Goal: Information Seeking & Learning: Learn about a topic

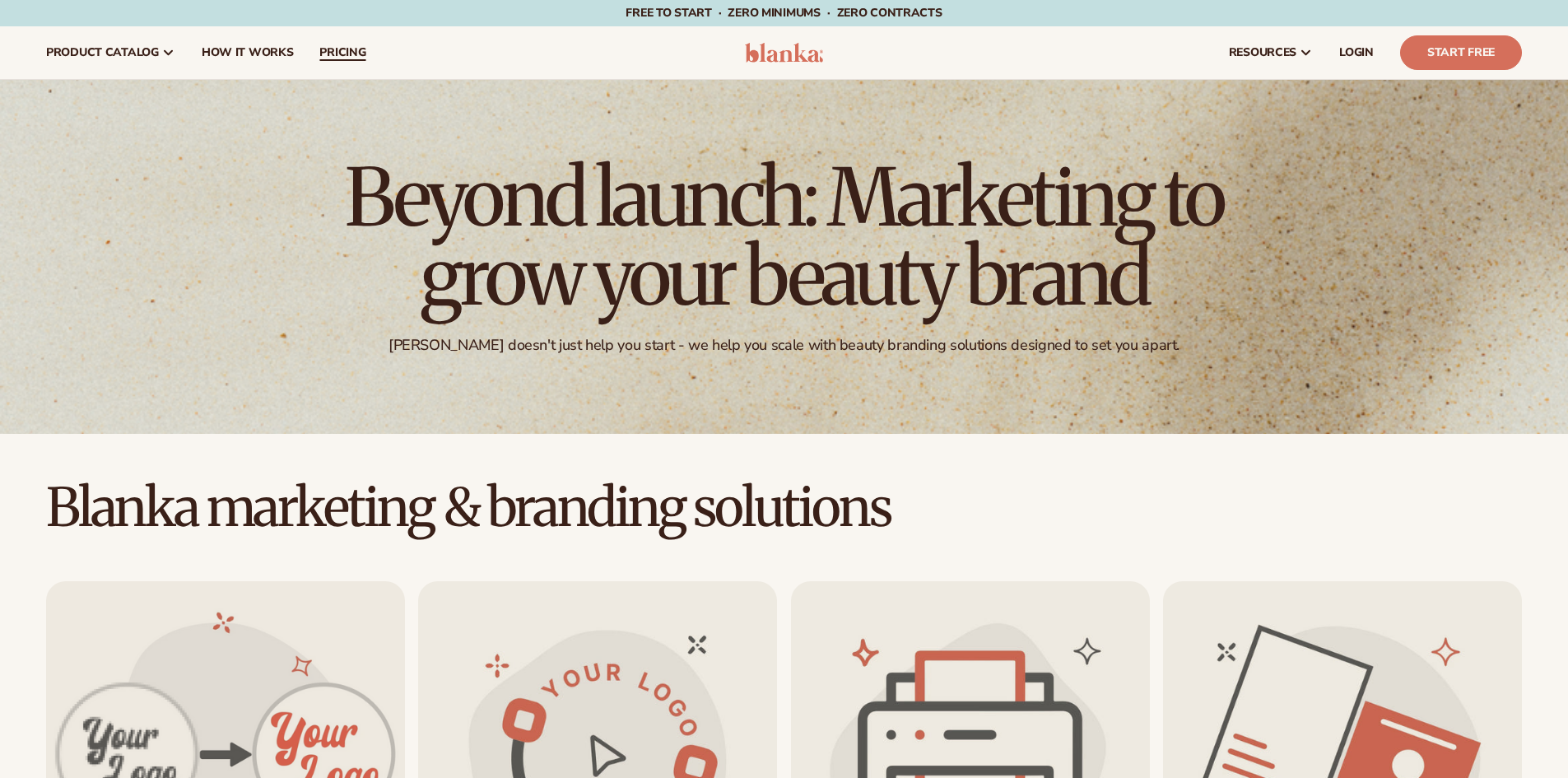
drag, startPoint x: 323, startPoint y: 47, endPoint x: 334, endPoint y: 67, distance: 22.8
click at [323, 47] on span "pricing" at bounding box center [342, 52] width 46 height 13
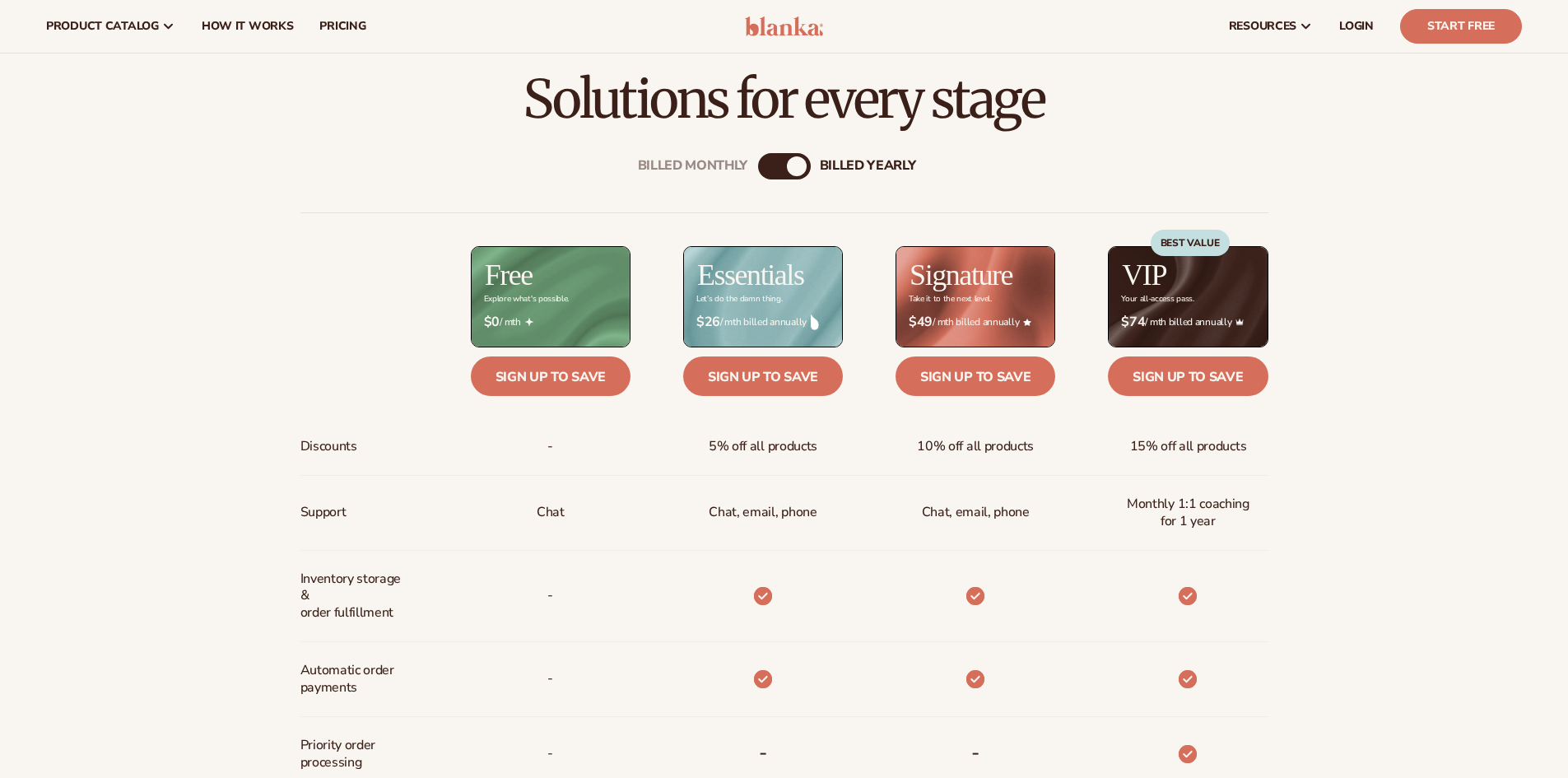
scroll to position [742, 0]
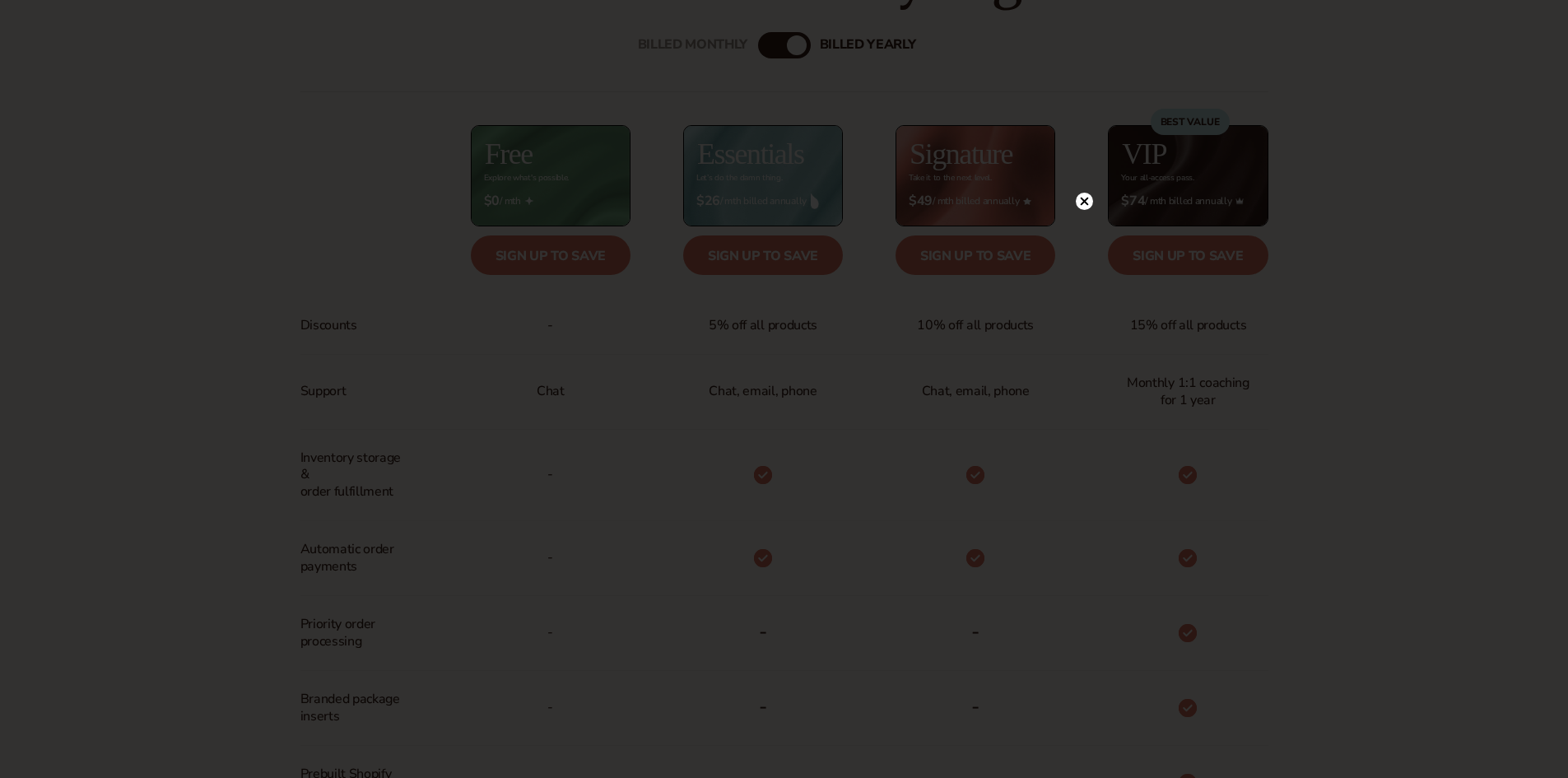
drag, startPoint x: 1083, startPoint y: 206, endPoint x: 1060, endPoint y: 216, distance: 25.1
click at [1083, 206] on circle at bounding box center [1085, 202] width 18 height 18
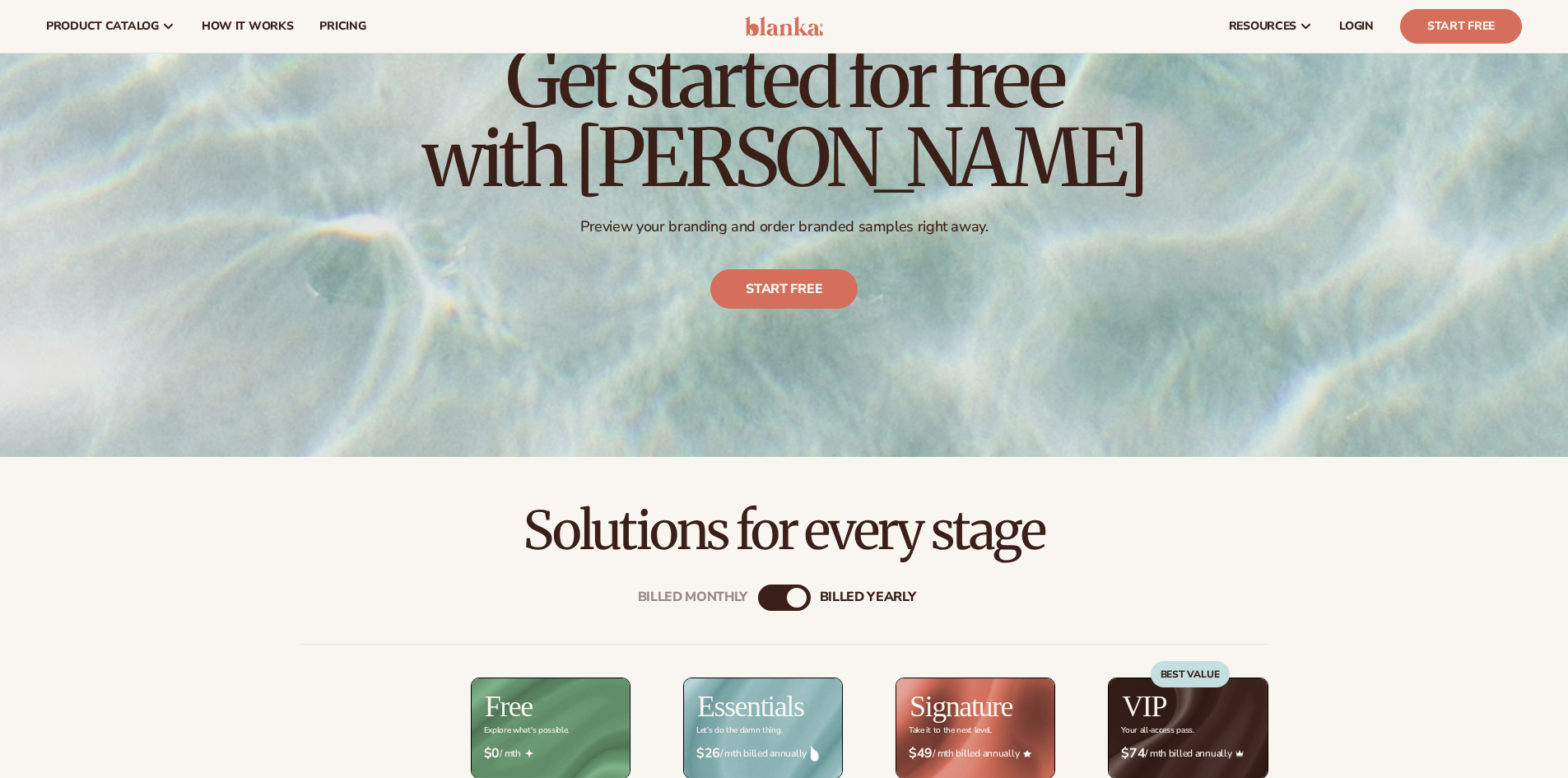
scroll to position [0, 0]
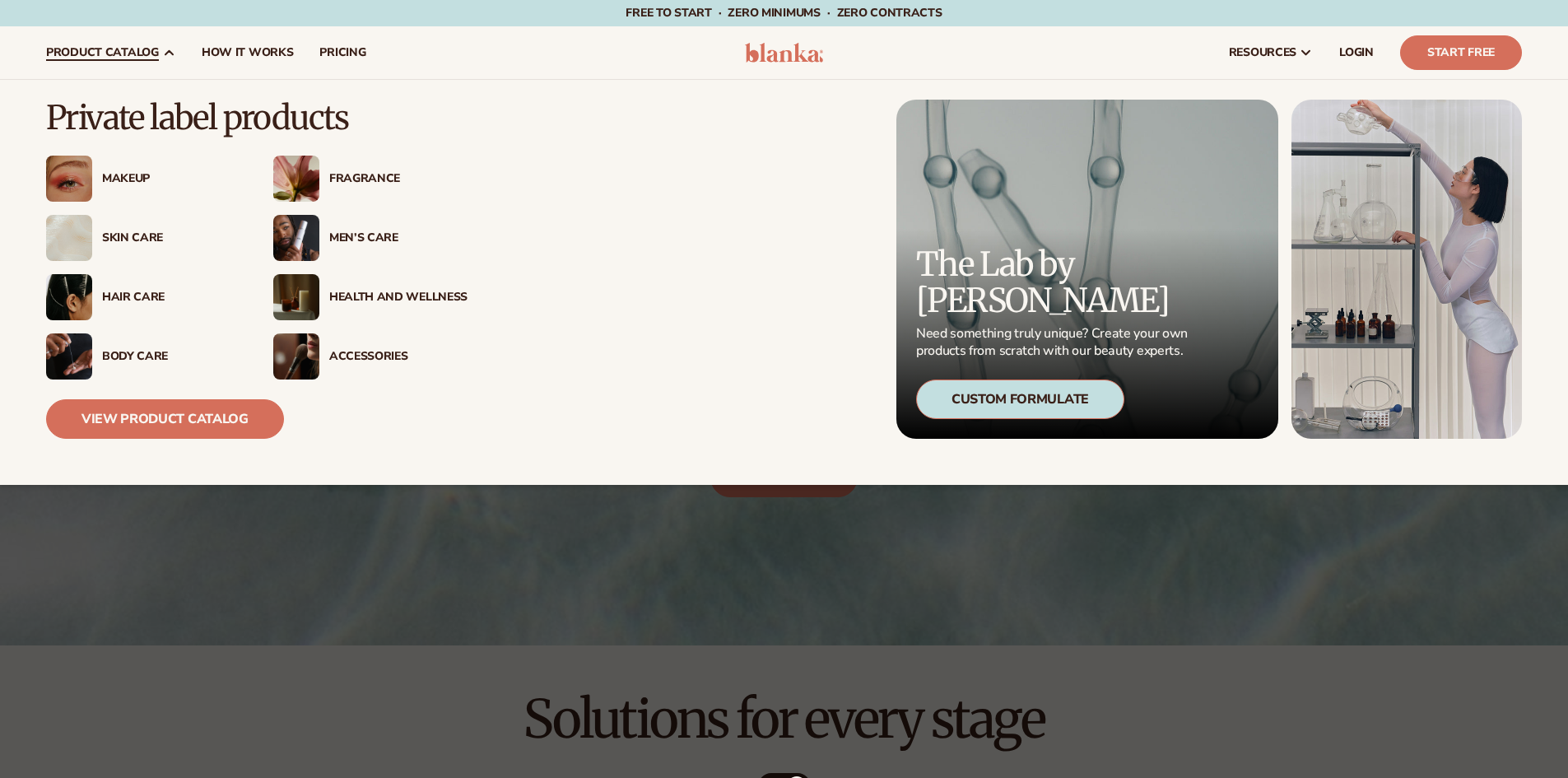
click at [143, 239] on div "Skin Care" at bounding box center [170, 239] width 138 height 14
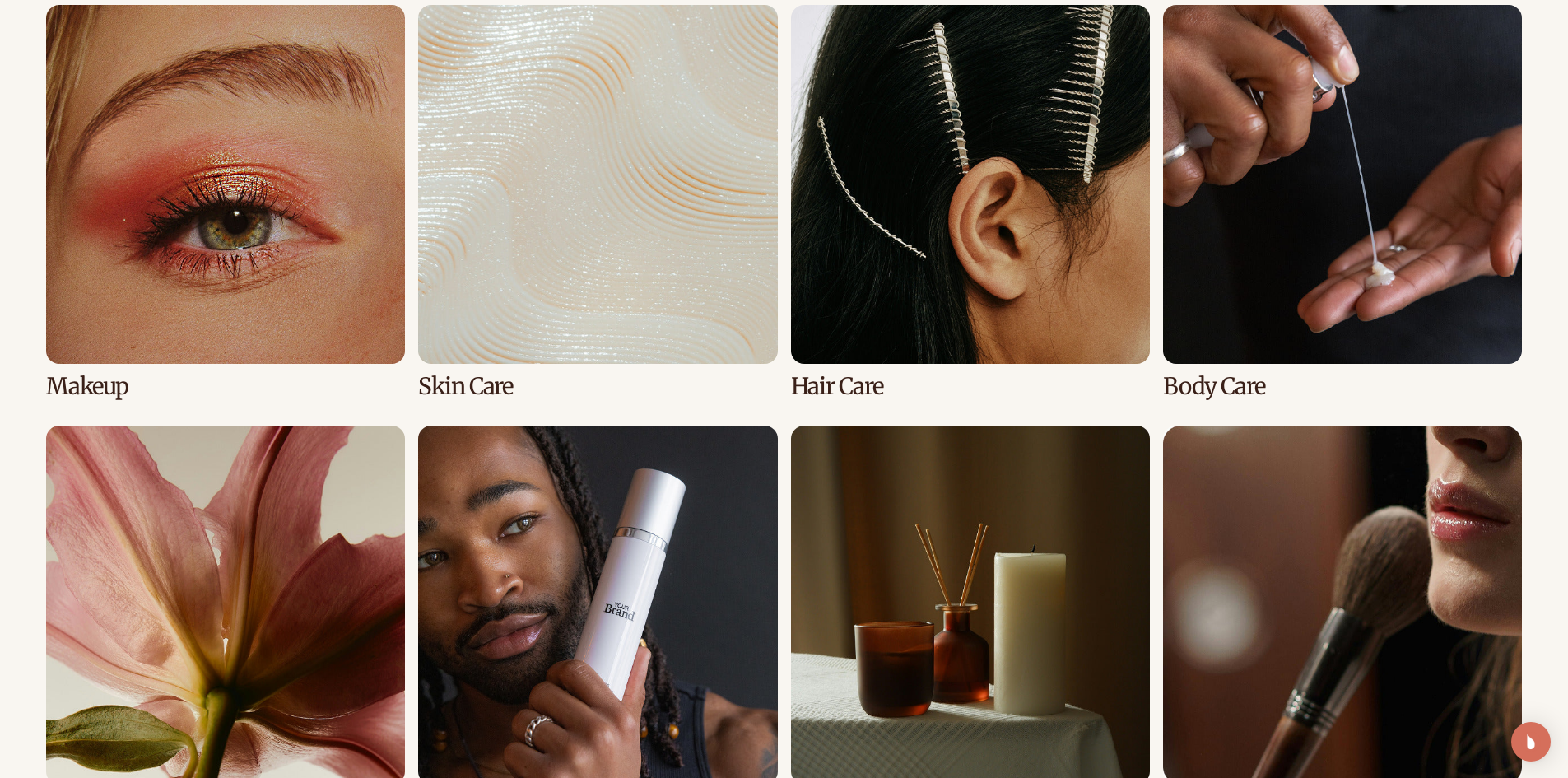
scroll to position [1236, 0]
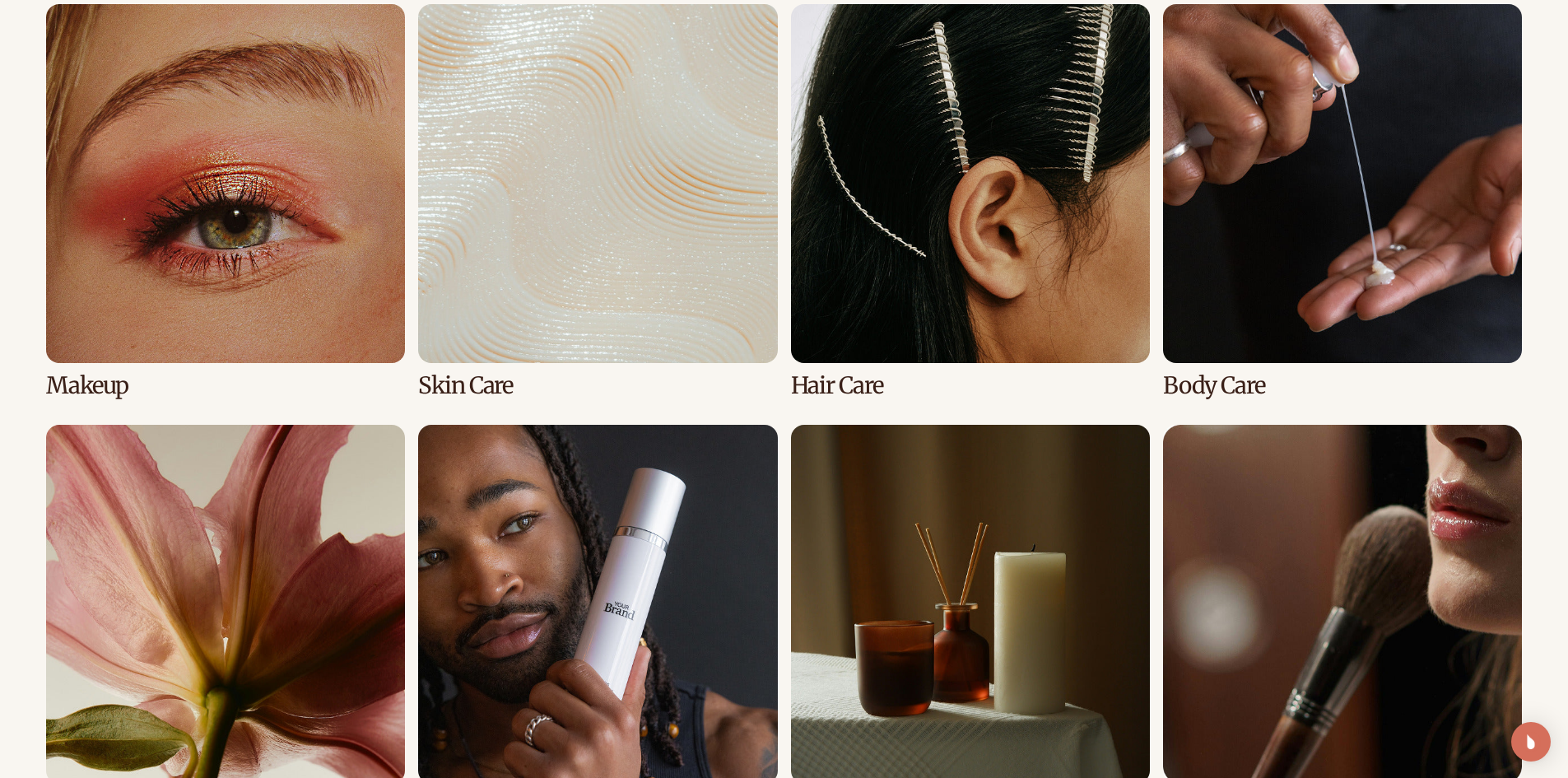
click at [439, 386] on link "2 / 8" at bounding box center [598, 201] width 359 height 394
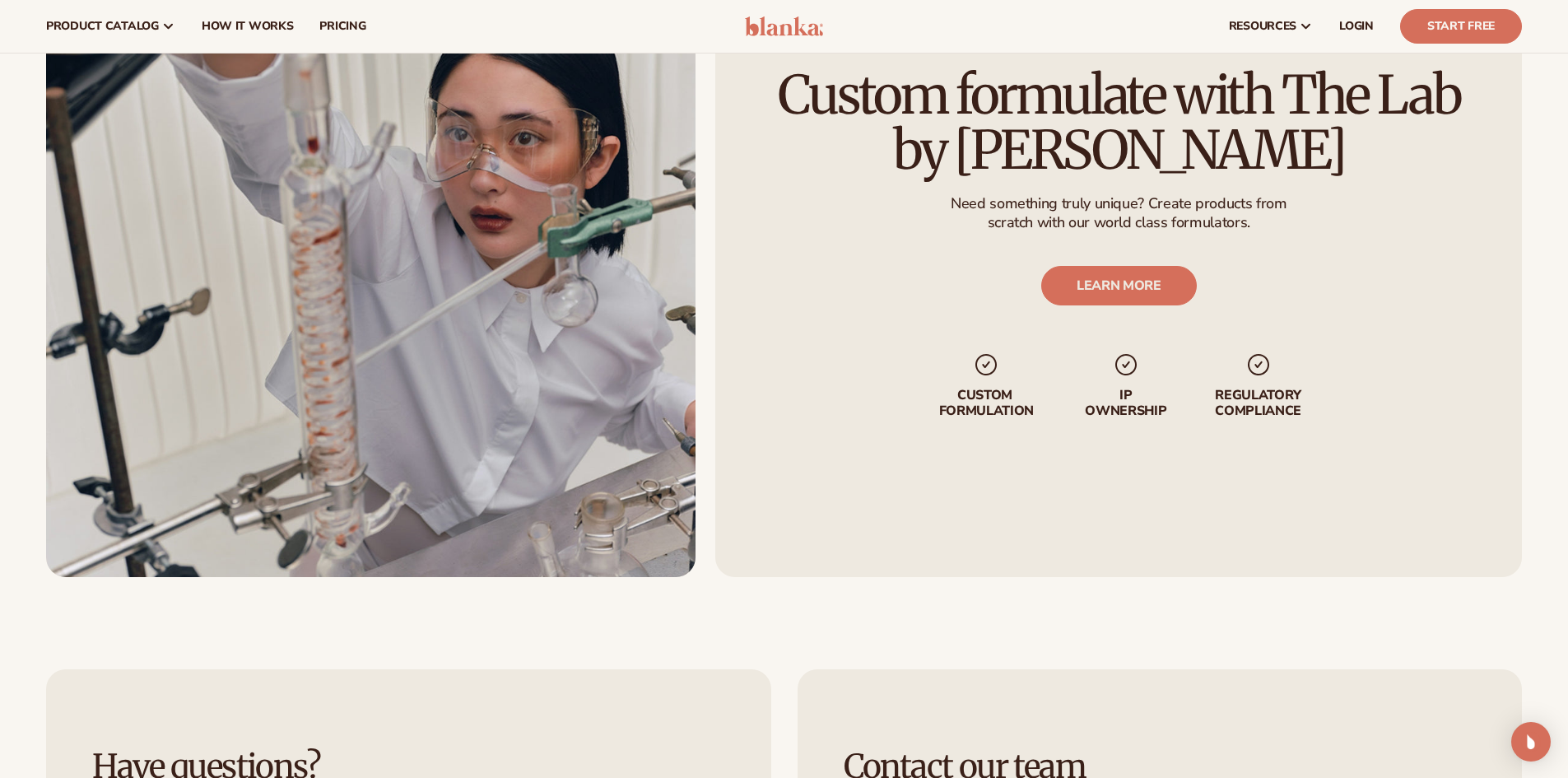
scroll to position [2075, 0]
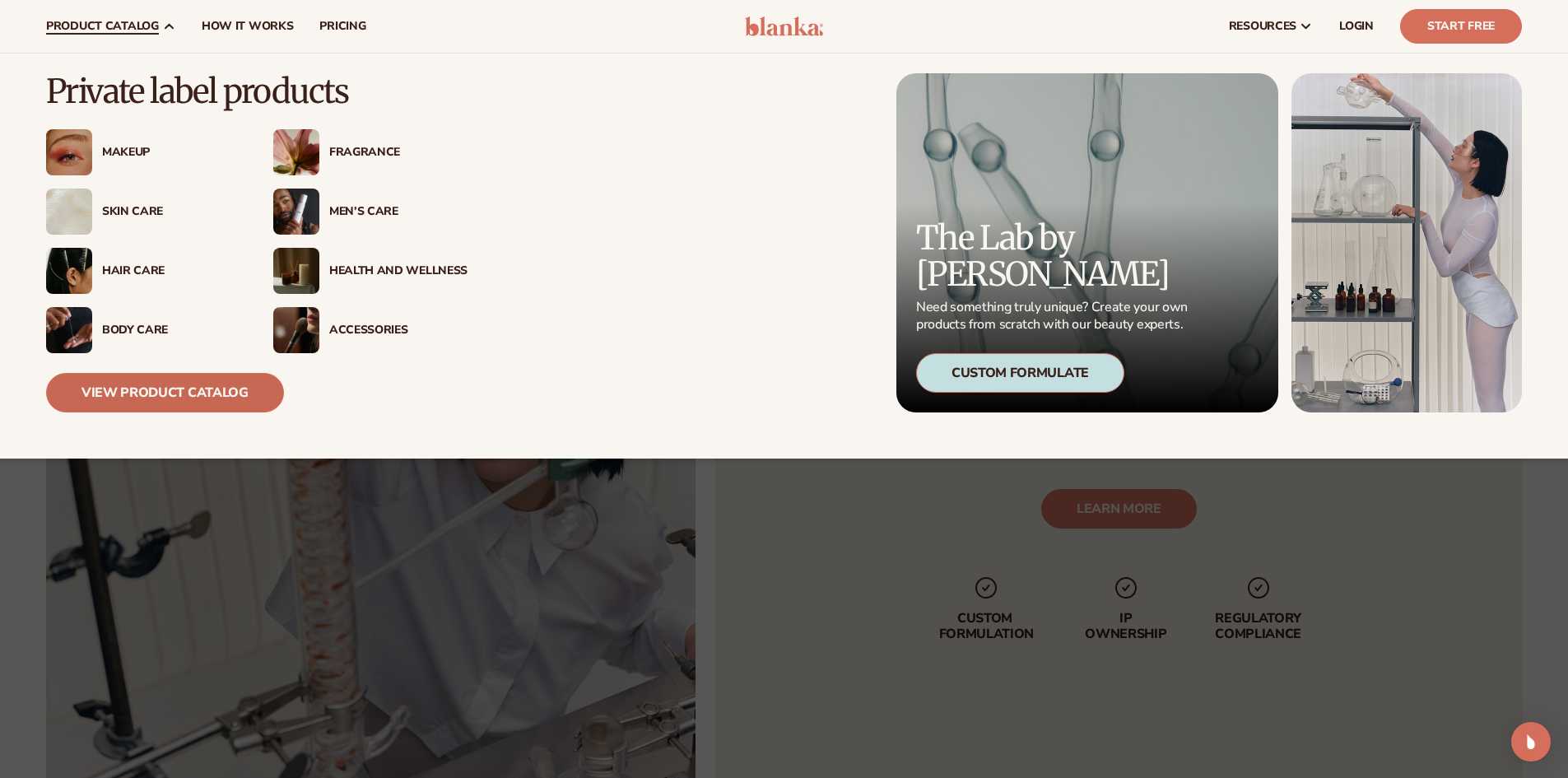
click at [241, 391] on link "View Product Catalog" at bounding box center [164, 392] width 238 height 39
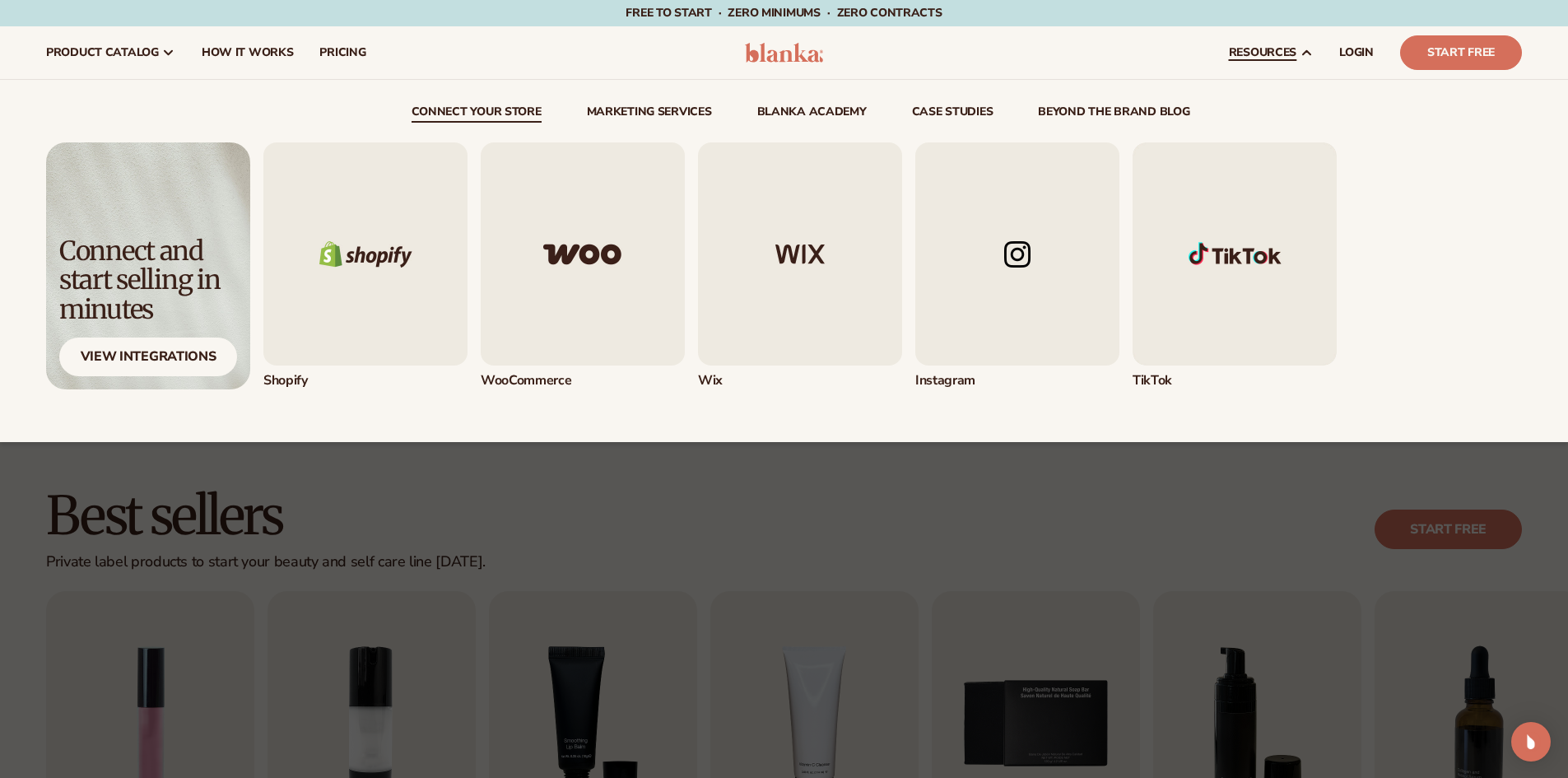
click at [1282, 51] on span "resources" at bounding box center [1263, 52] width 67 height 13
click at [1309, 50] on icon at bounding box center [1306, 52] width 13 height 13
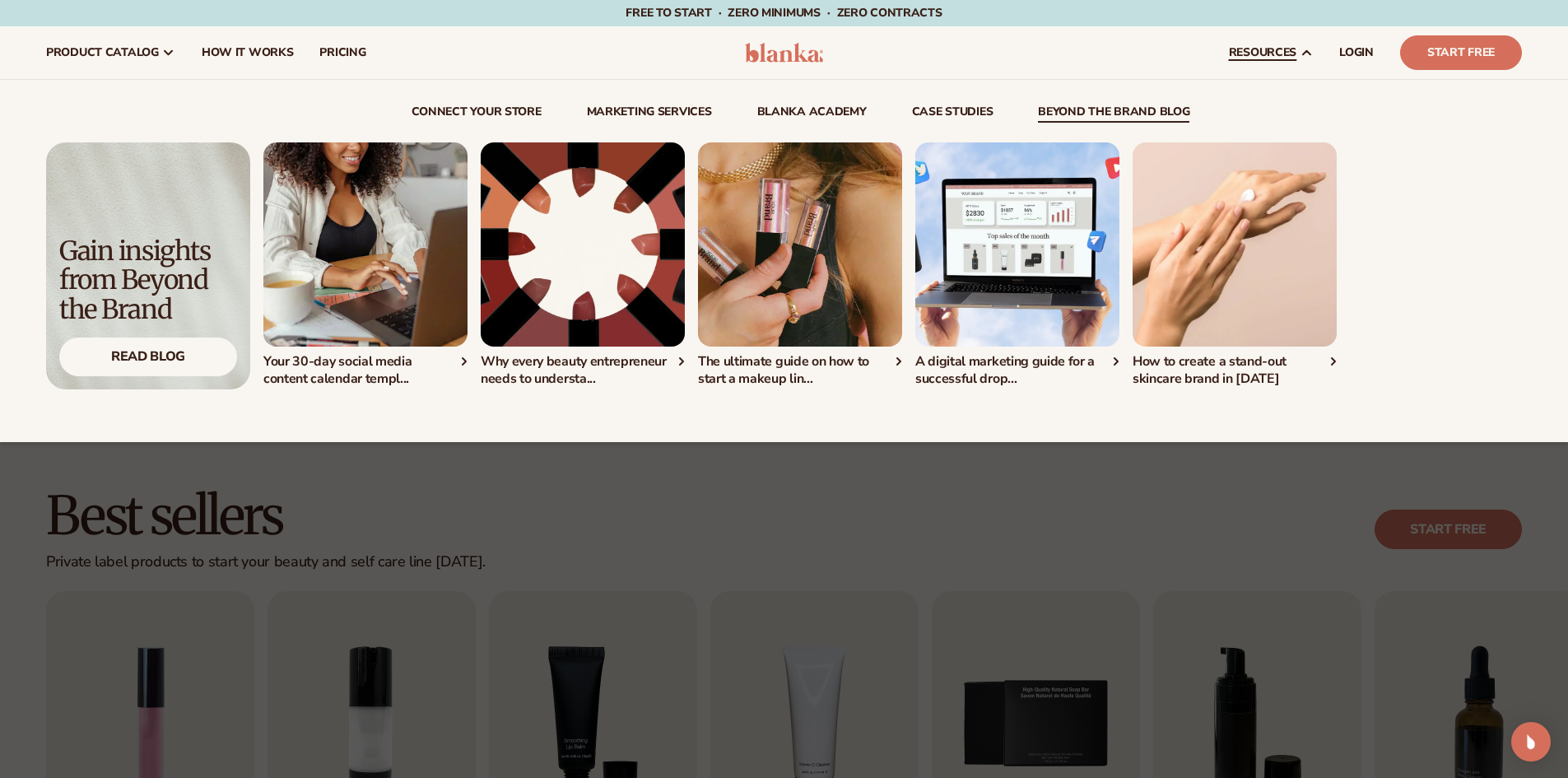
click at [1245, 366] on div "How to create a stand-out skincare brand in [DATE]" at bounding box center [1234, 370] width 204 height 34
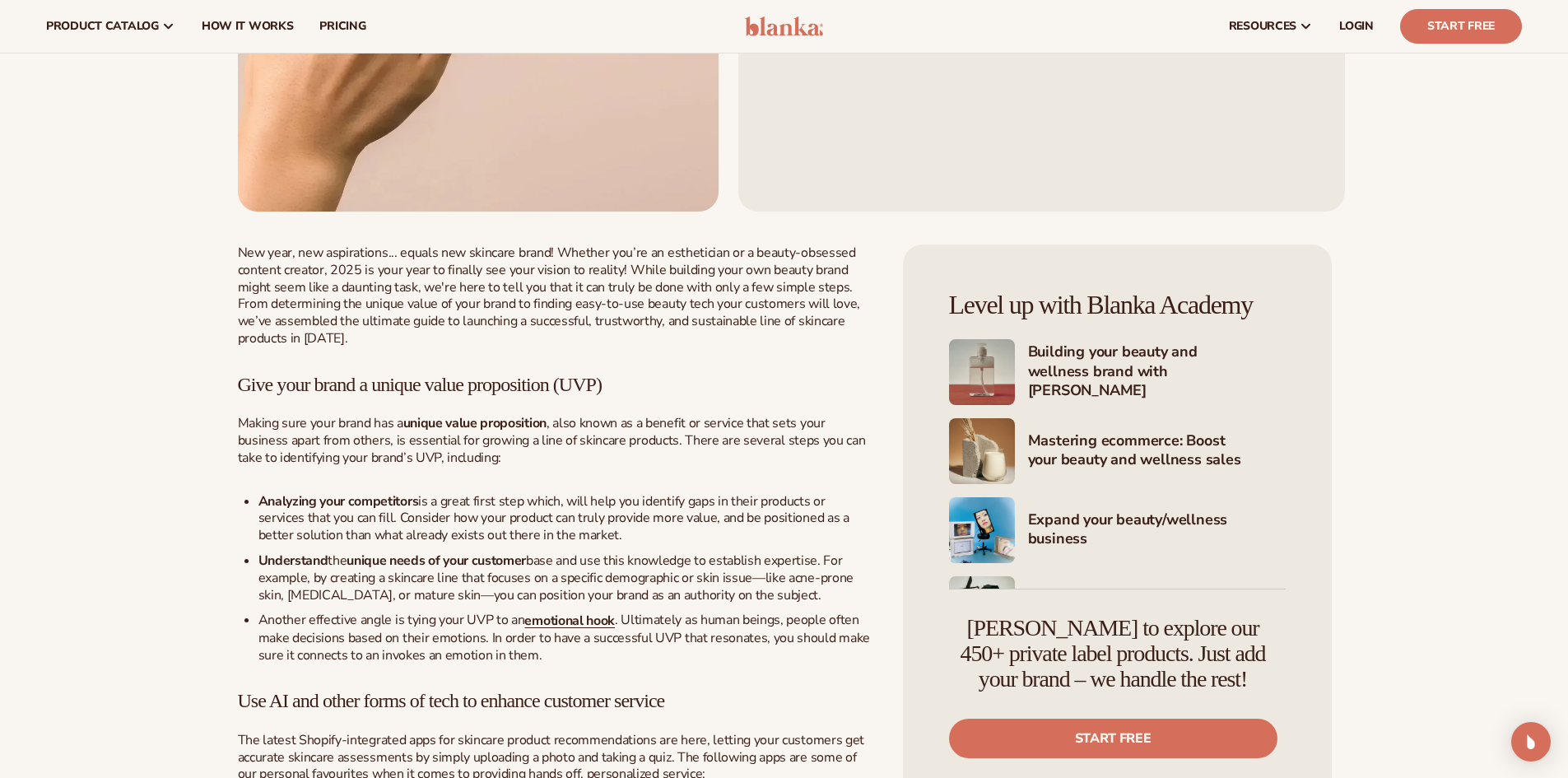
scroll to position [412, 0]
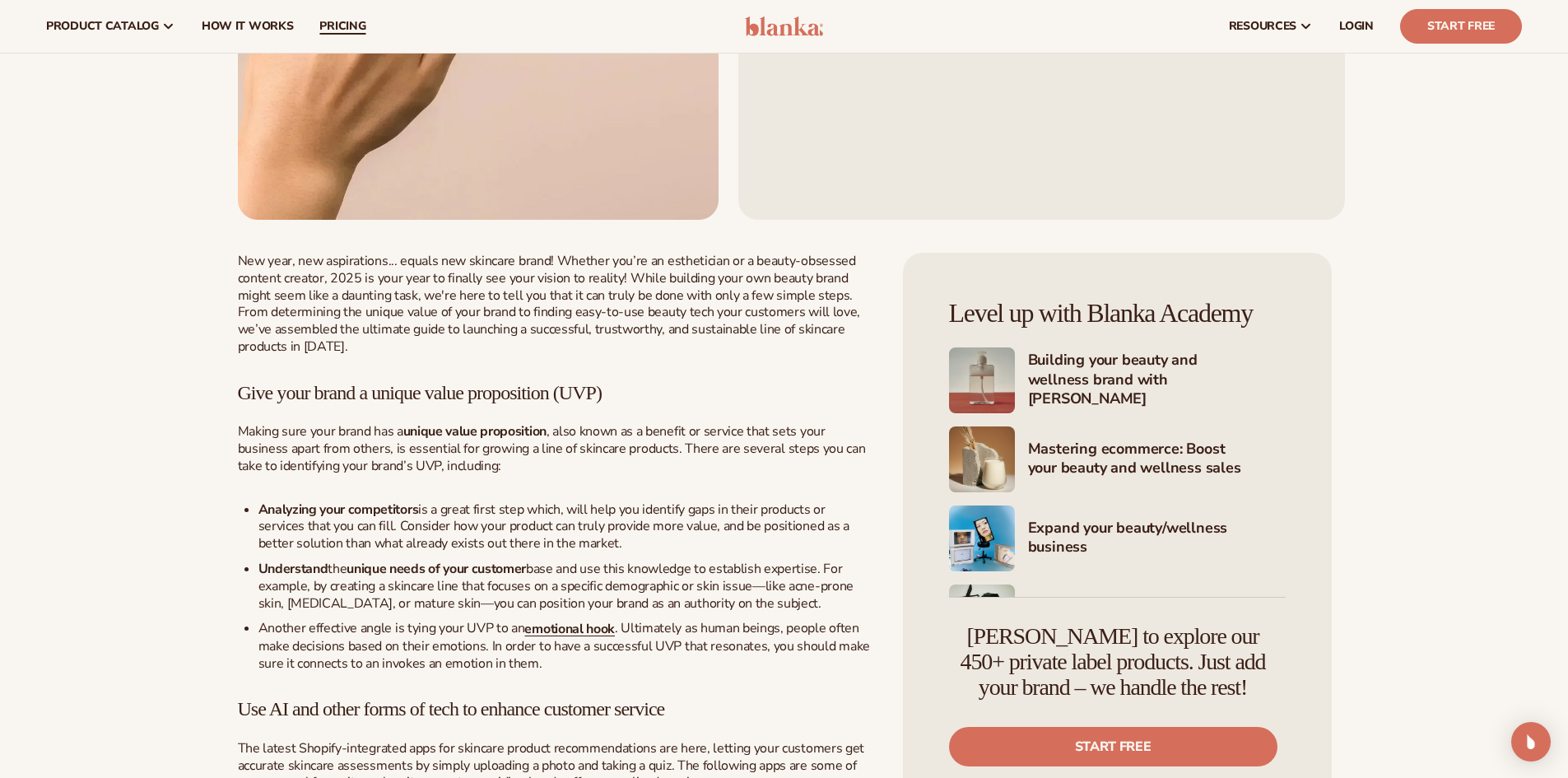
click at [357, 26] on span "pricing" at bounding box center [342, 25] width 46 height 13
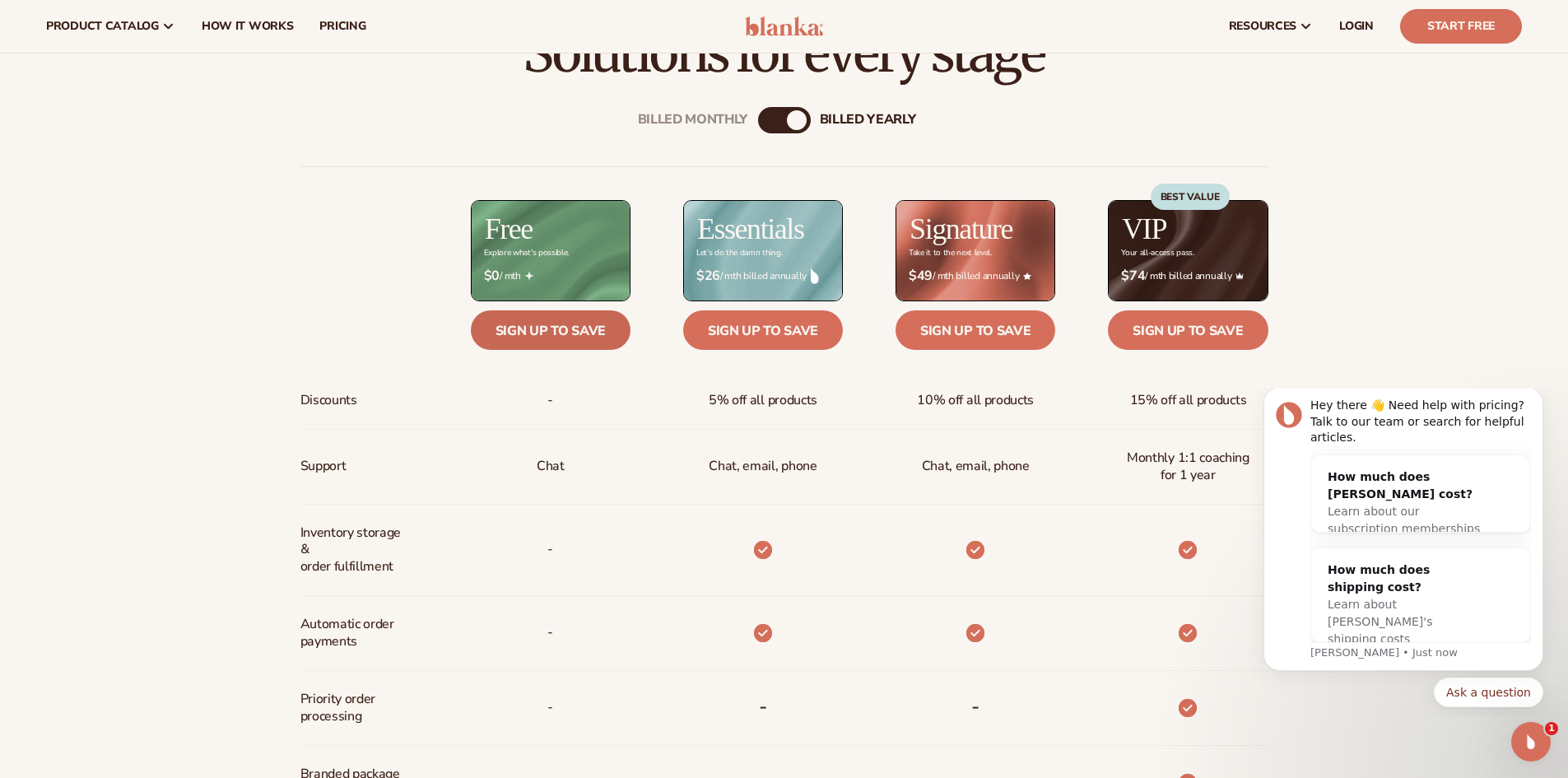
scroll to position [659, 0]
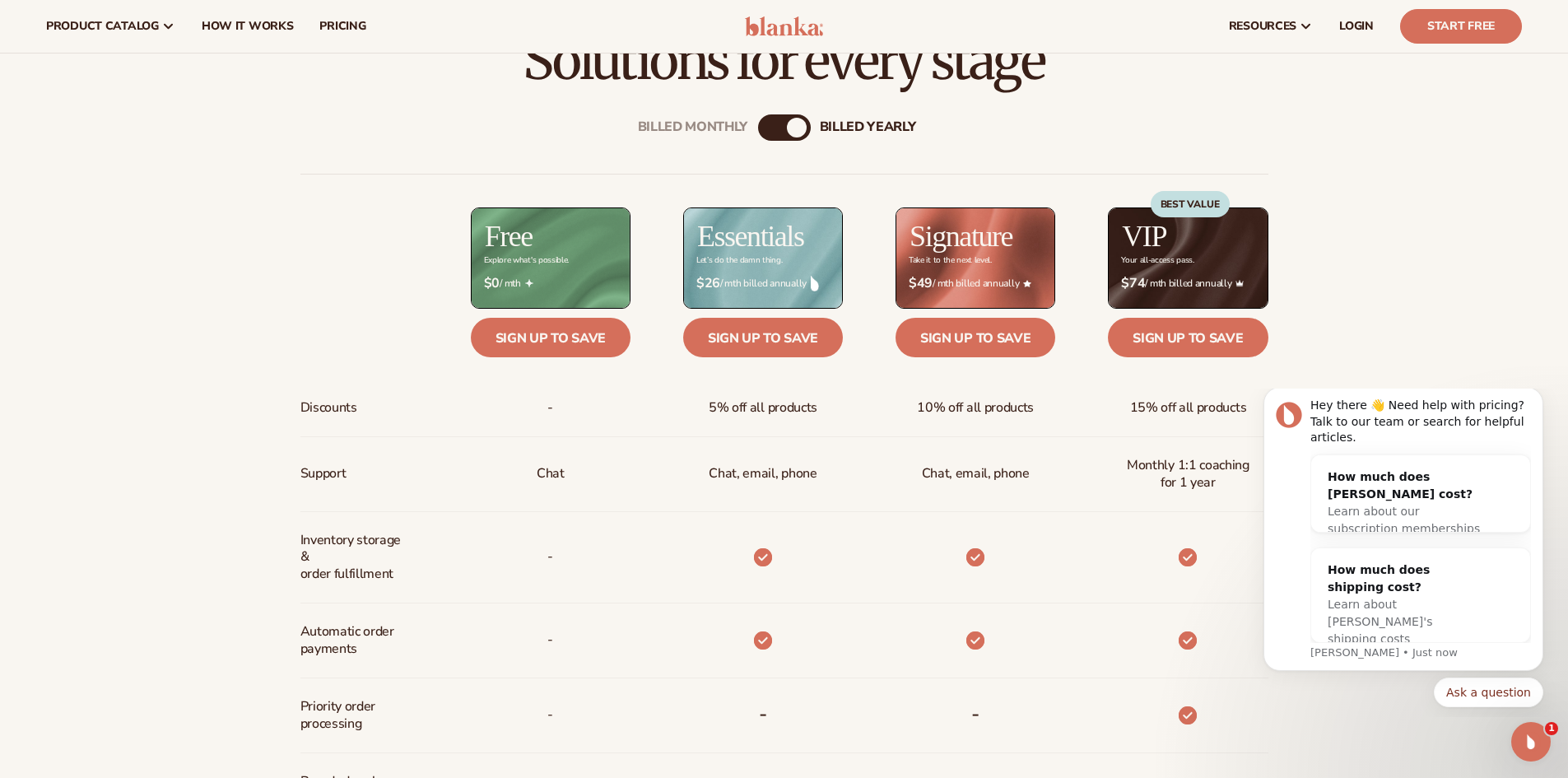
click at [776, 129] on div "Billed Monthly" at bounding box center [768, 127] width 20 height 20
click at [788, 127] on div "Billed Monthly billed Yearly" at bounding box center [784, 127] width 53 height 26
click at [788, 125] on div "Billed Monthly billed Yearly" at bounding box center [784, 127] width 53 height 26
click at [806, 122] on div "billed Yearly" at bounding box center [801, 127] width 20 height 20
click at [762, 122] on div "Billed Monthly" at bounding box center [768, 127] width 20 height 20
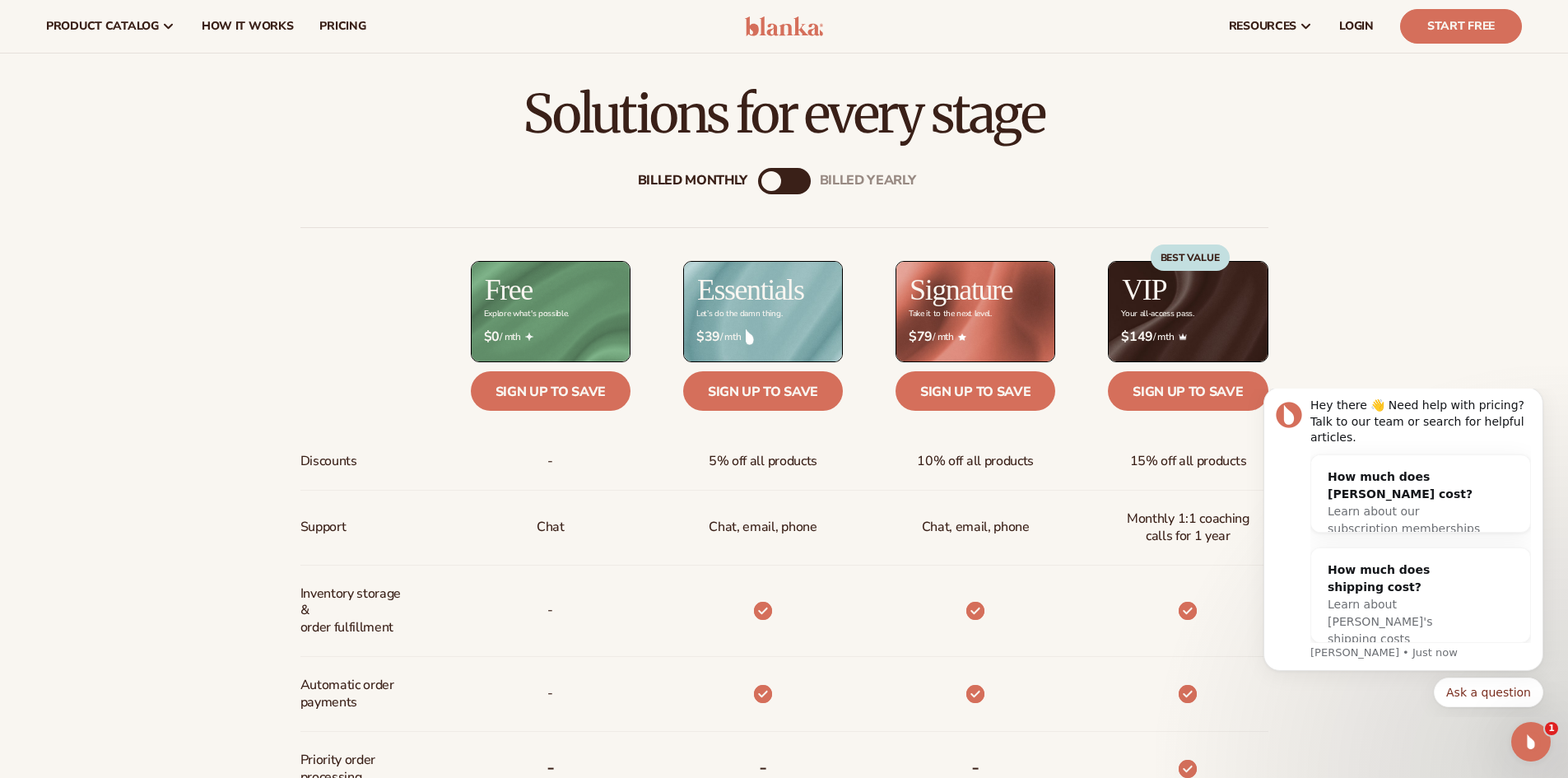
scroll to position [576, 0]
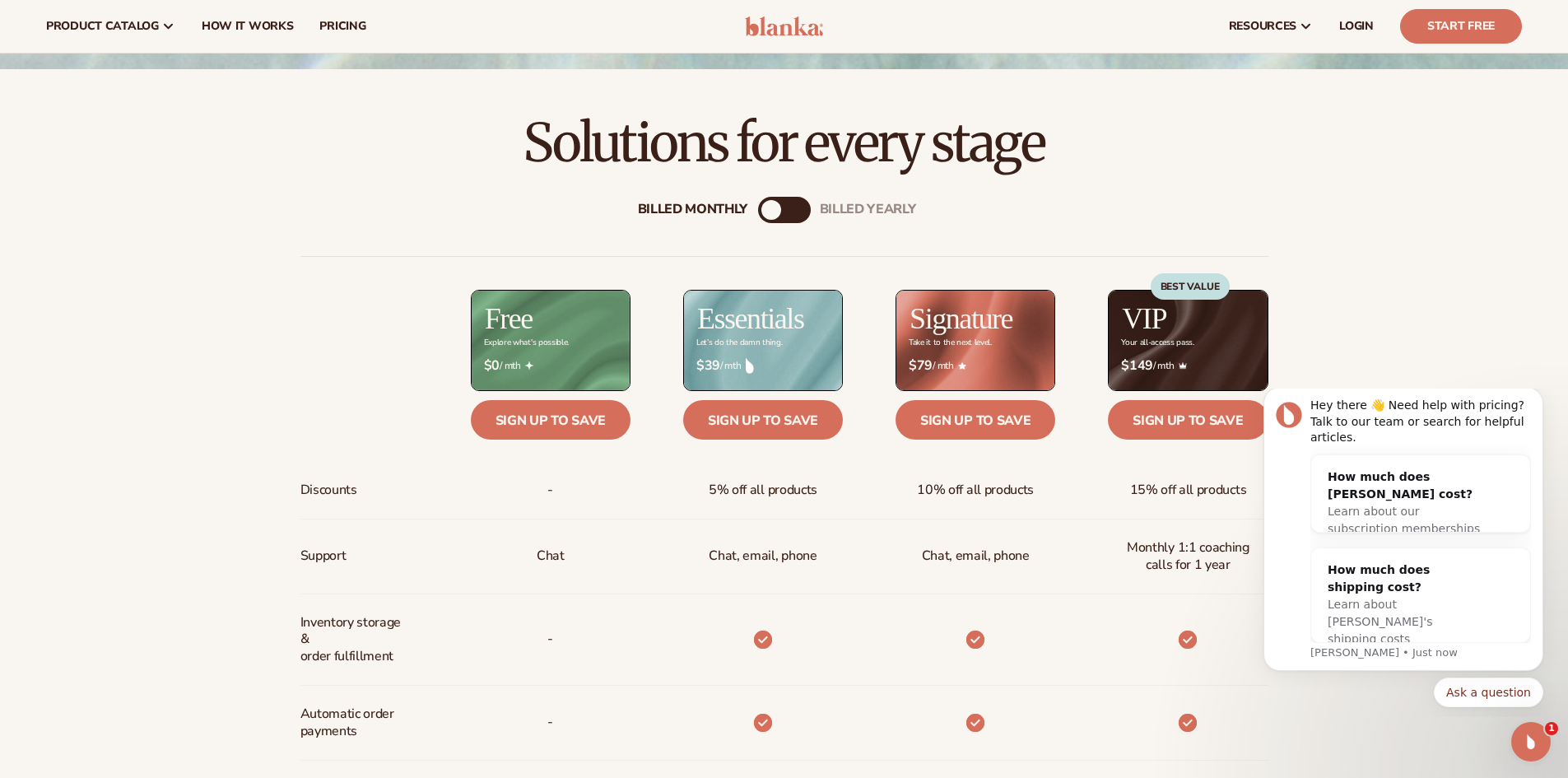
click at [797, 208] on div "billed Yearly" at bounding box center [801, 210] width 20 height 20
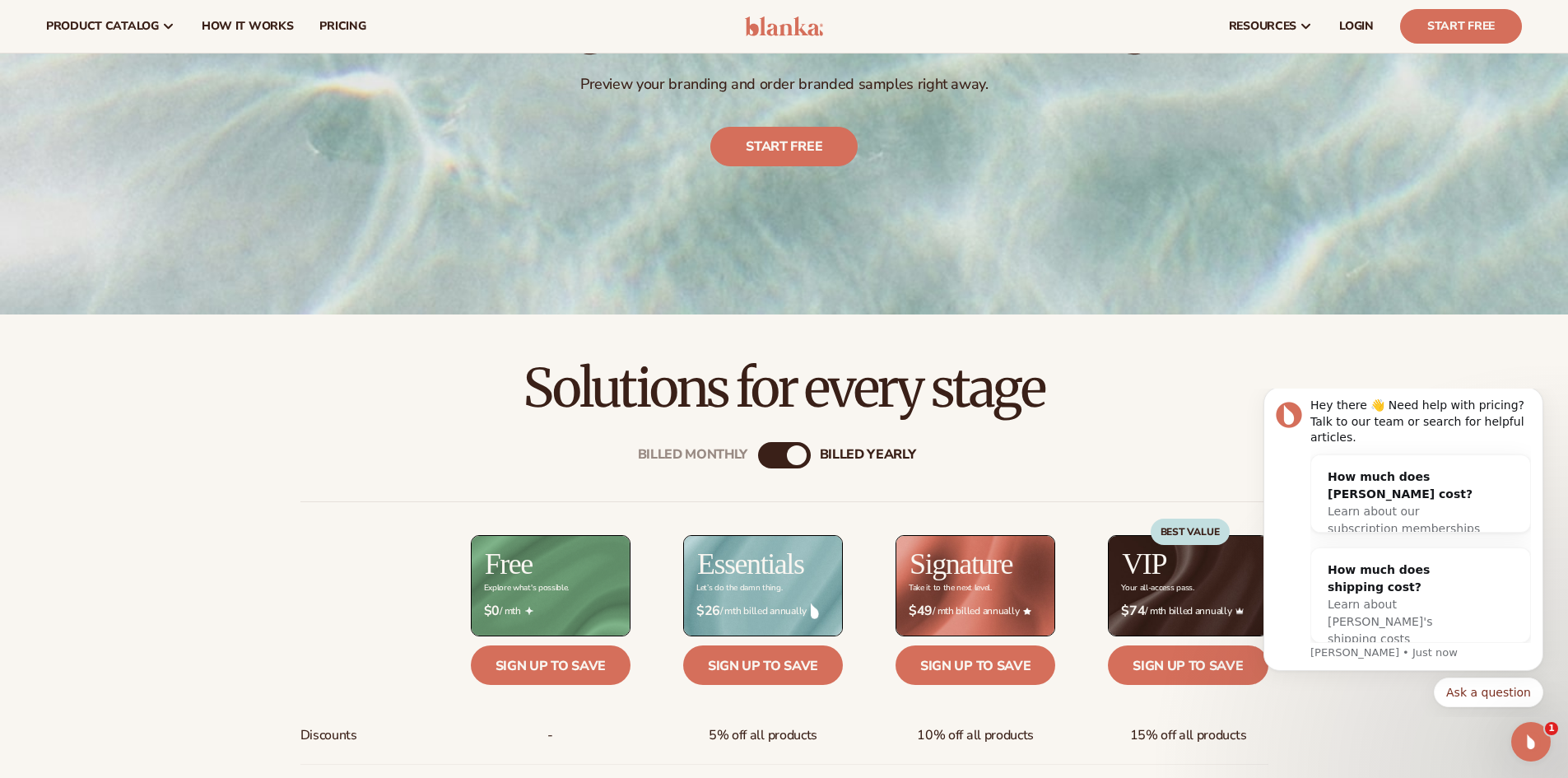
scroll to position [330, 0]
